Goal: Information Seeking & Learning: Learn about a topic

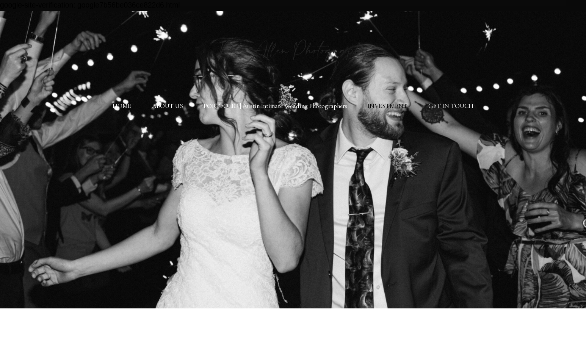
click at [393, 106] on link "INVESTMENT" at bounding box center [388, 106] width 40 height 8
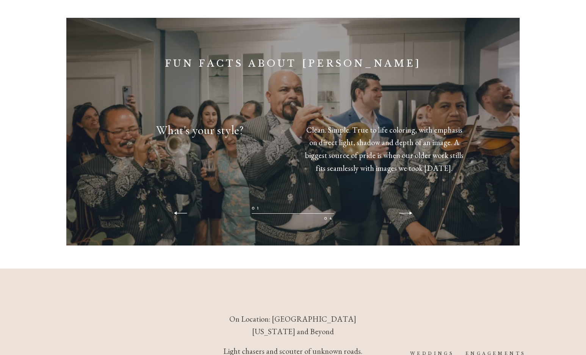
scroll to position [1175, 0]
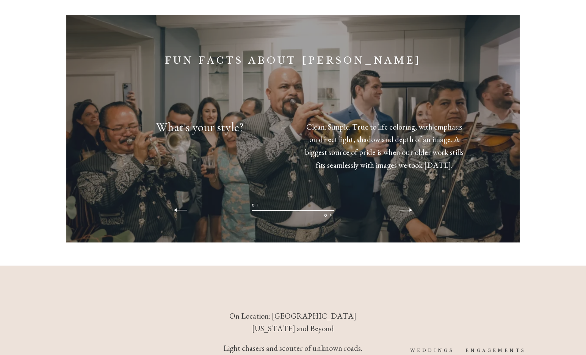
click at [402, 204] on div "01 04" at bounding box center [292, 211] width 239 height 18
click at [405, 208] on icon at bounding box center [405, 210] width 16 height 6
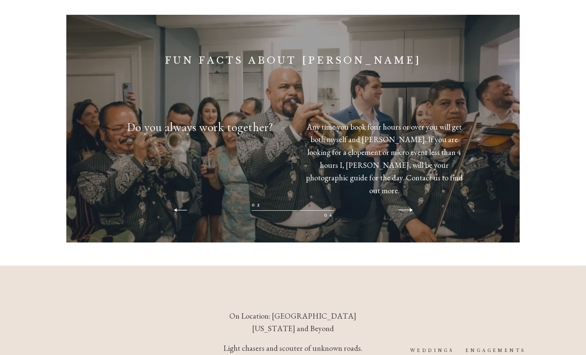
click at [405, 208] on icon at bounding box center [405, 210] width 16 height 6
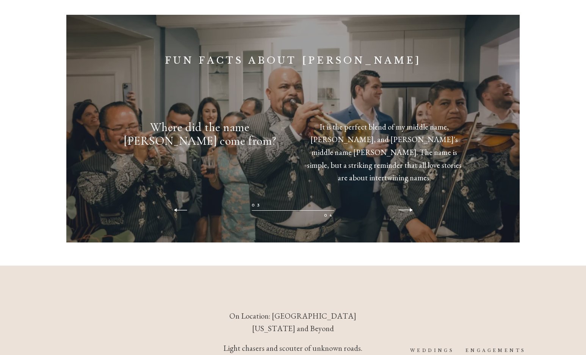
click at [405, 208] on icon at bounding box center [405, 210] width 16 height 6
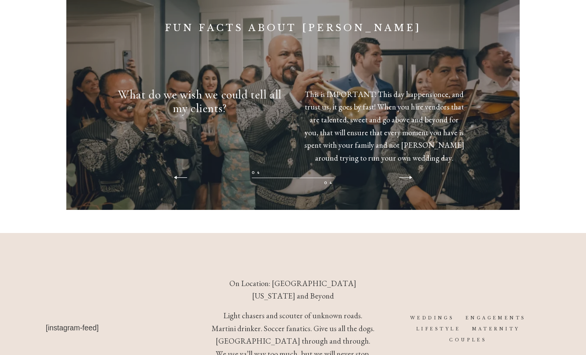
scroll to position [1304, 0]
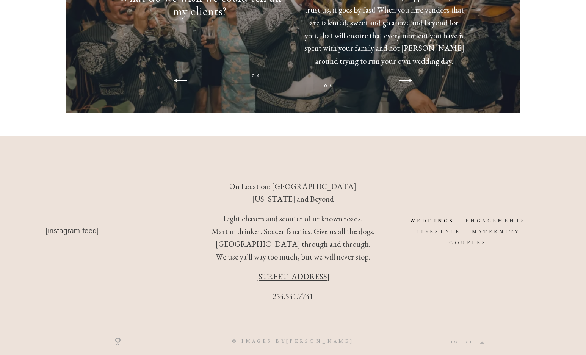
click at [445, 218] on link "WEDDINGS" at bounding box center [432, 220] width 44 height 5
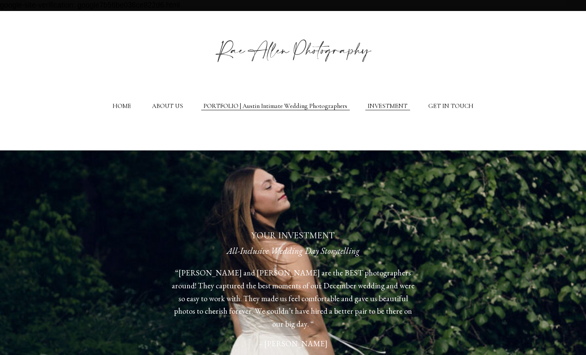
click at [230, 107] on link "PORTFOLIO | Austin Intimate Wedding Photographers" at bounding box center [275, 106] width 144 height 8
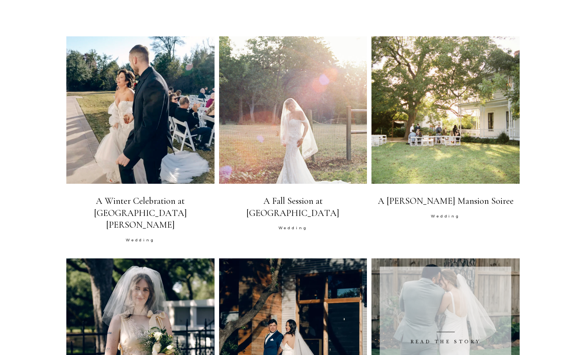
scroll to position [379, 0]
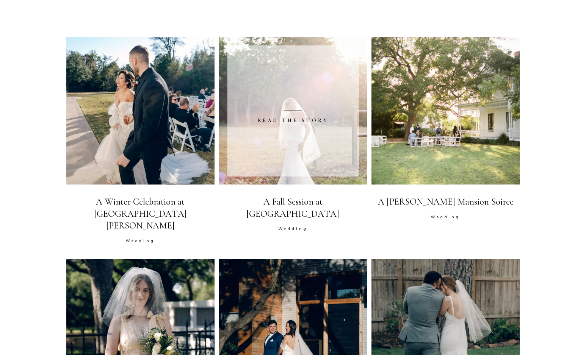
click at [289, 122] on span "READ THE STORY" at bounding box center [293, 120] width 70 height 5
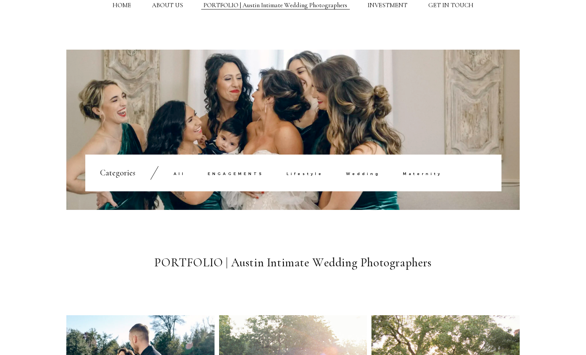
scroll to position [76, 0]
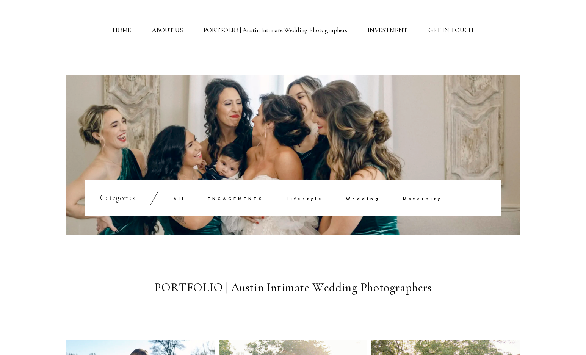
click at [372, 199] on link "Wedding" at bounding box center [363, 199] width 34 height 4
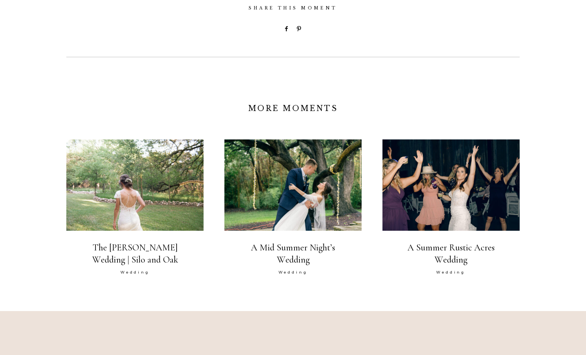
scroll to position [1250, 0]
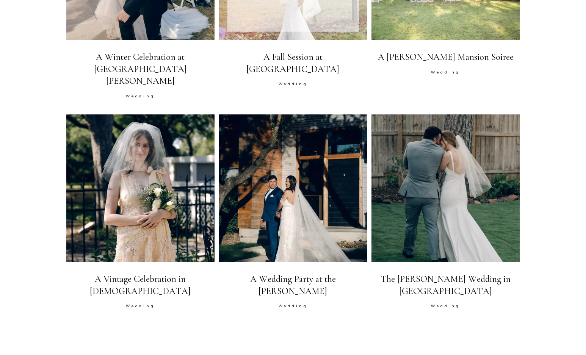
scroll to position [530, 0]
